Goal: Transaction & Acquisition: Purchase product/service

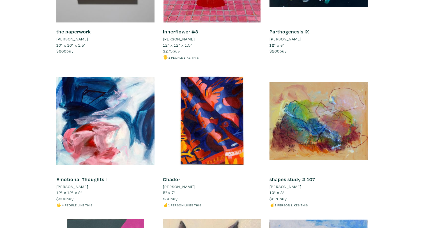
scroll to position [4770, 0]
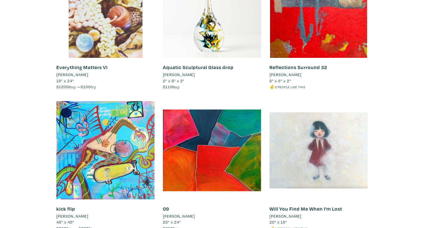
scroll to position [4439, 0]
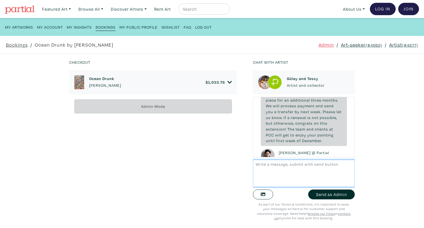
scroll to position [1054, 0]
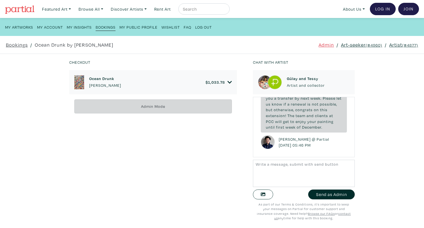
click at [328, 118] on div "I hope you have been having a great summer. Great news! Tessy a" at bounding box center [304, 98] width 86 height 69
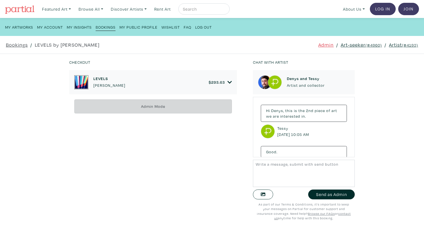
scroll to position [118, 0]
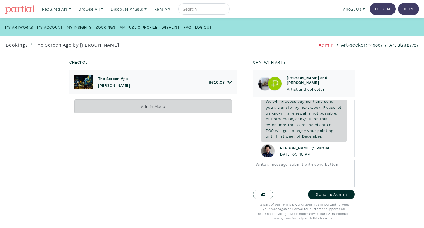
scroll to position [469, 0]
